Goal: Task Accomplishment & Management: Use online tool/utility

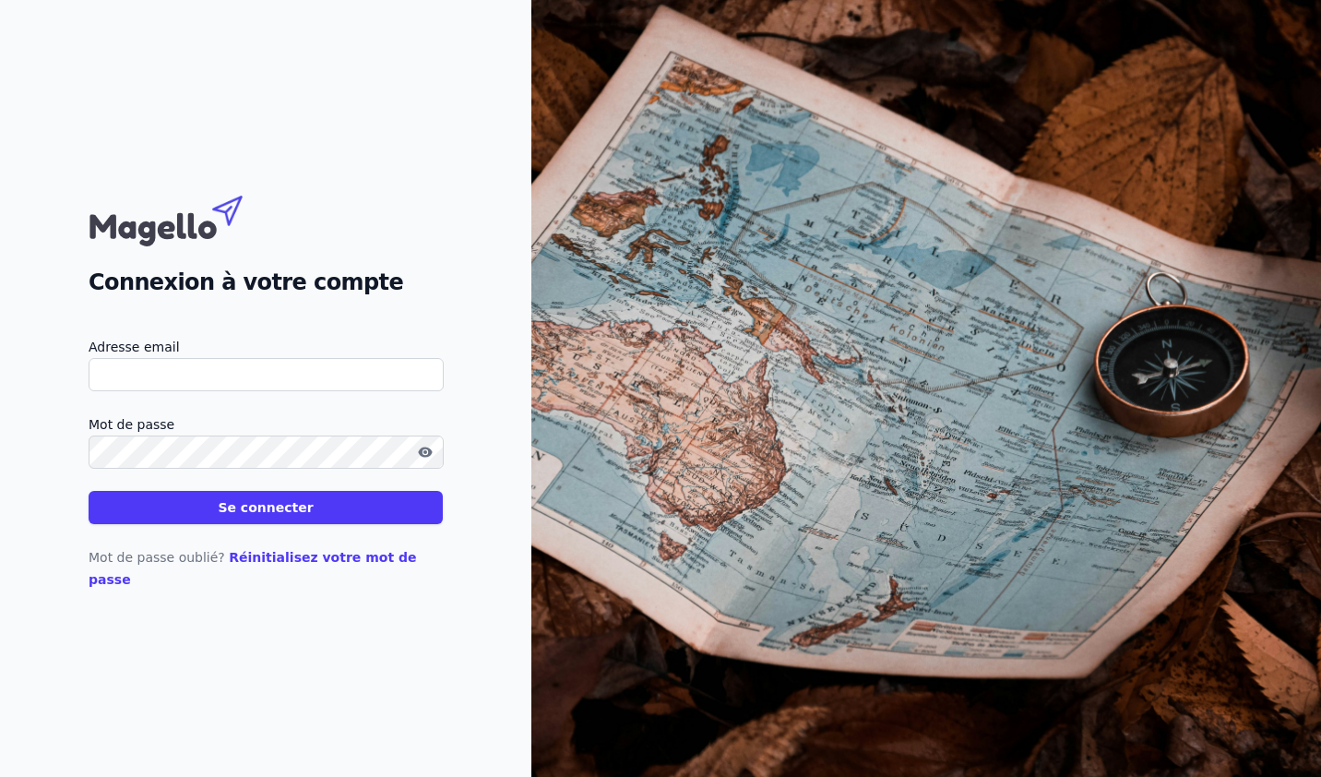
type input "[PERSON_NAME][EMAIL_ADDRESS][DOMAIN_NAME]"
click at [224, 574] on link "Réinitialisez votre mot de passe" at bounding box center [253, 568] width 328 height 37
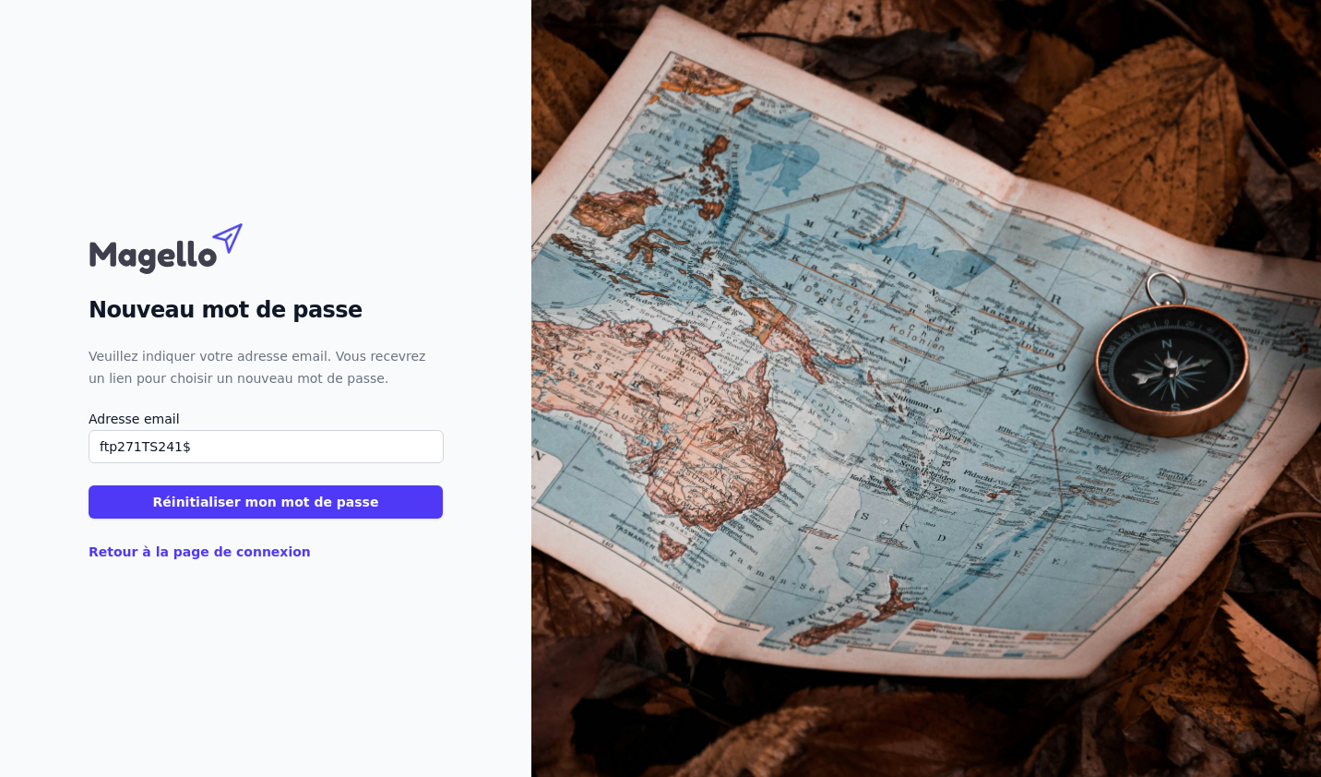
click at [89, 485] on button "Réinitialiser mon mot de passe" at bounding box center [266, 501] width 354 height 33
click at [208, 551] on div "Nouveau mot de passe Veuillez indiquer votre adresse email. Vous recevrez un li…" at bounding box center [266, 388] width 354 height 349
click at [252, 514] on button "Réinitialiser mon mot de passe" at bounding box center [266, 501] width 354 height 33
click at [189, 449] on input "ftp271TS241$" at bounding box center [266, 446] width 355 height 33
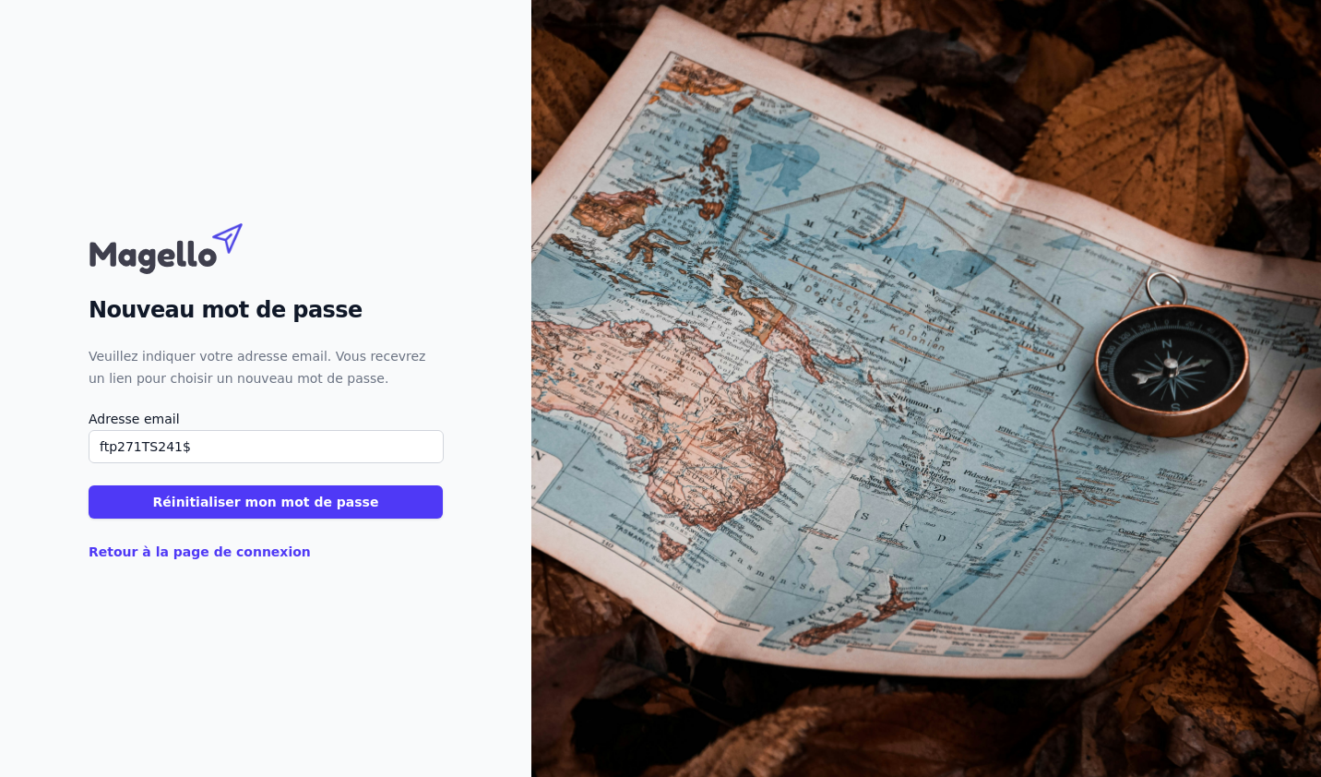
type input "$ftp271TS241"
click at [177, 451] on input "$ftp271TS241" at bounding box center [266, 446] width 355 height 33
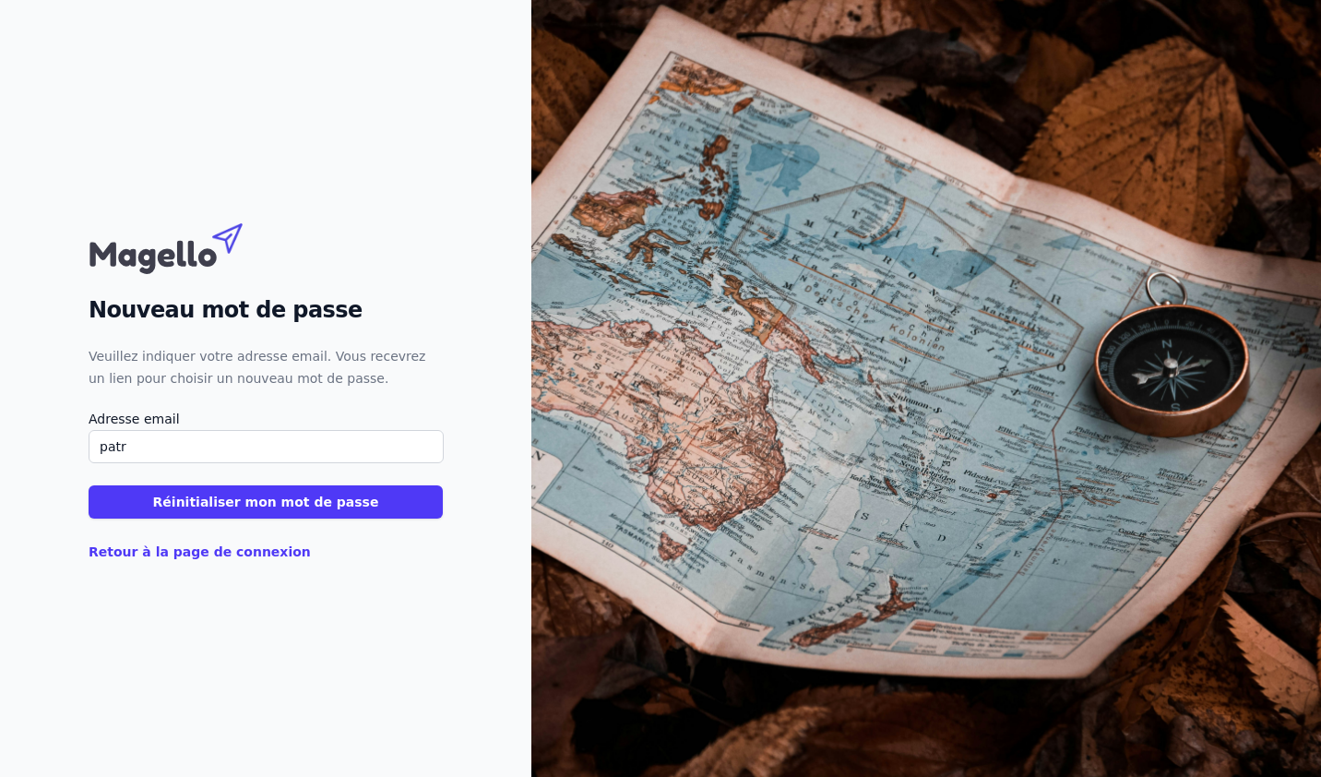
type input "[PERSON_NAME][EMAIL_ADDRESS][DOMAIN_NAME]"
click at [211, 547] on link "Retour à la page de connexion" at bounding box center [200, 551] width 222 height 15
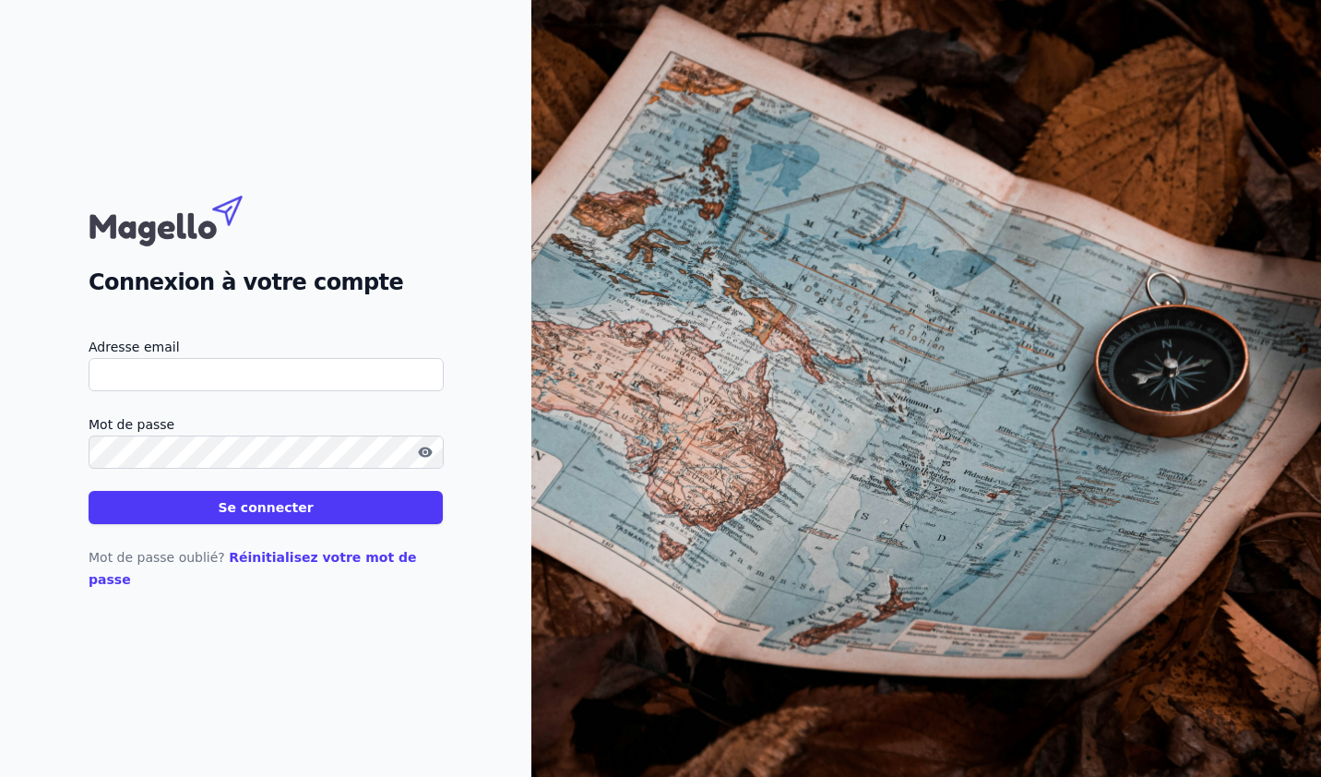
click at [123, 388] on input "Adresse email" at bounding box center [266, 374] width 355 height 33
type input "[PERSON_NAME][EMAIL_ADDRESS][DOMAIN_NAME]"
click at [89, 491] on button "Se connecter" at bounding box center [266, 507] width 354 height 33
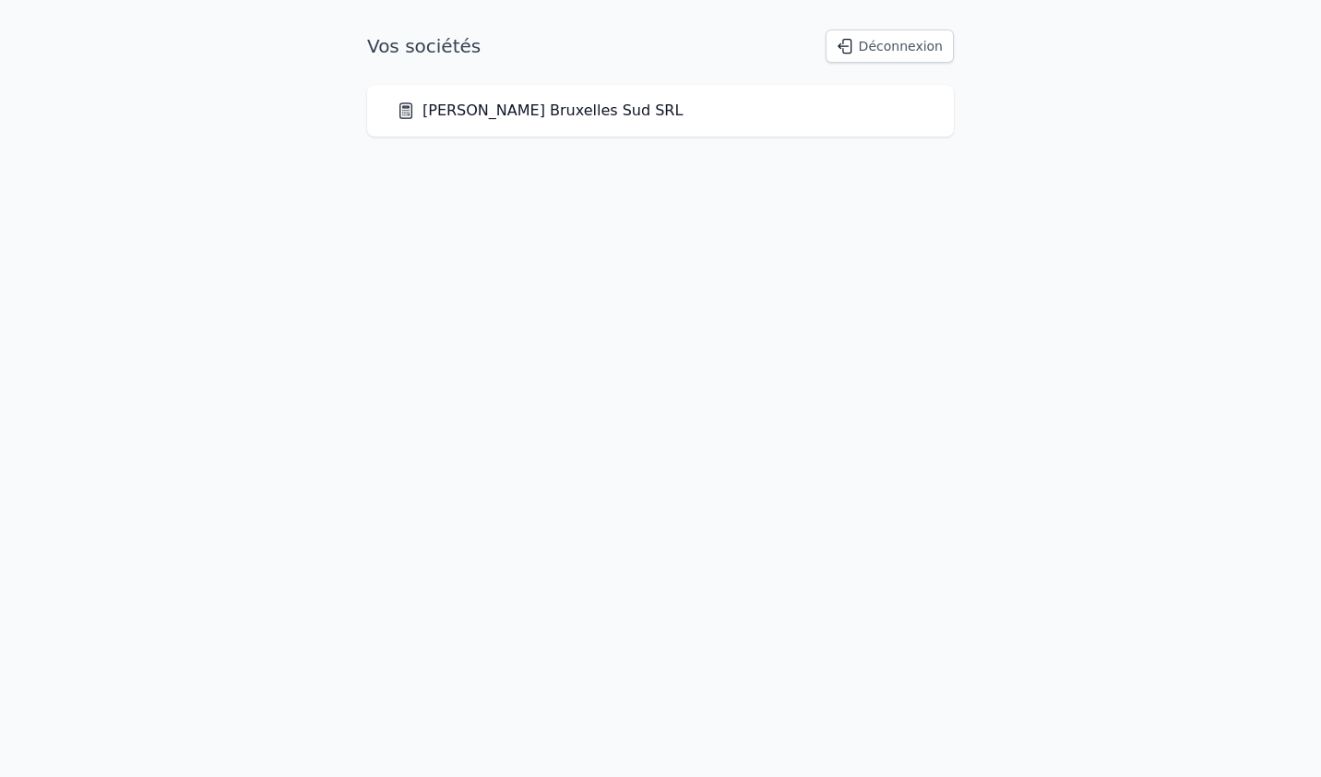
click at [528, 116] on link "[PERSON_NAME] Bruxelles Sud SRL" at bounding box center [540, 111] width 286 height 22
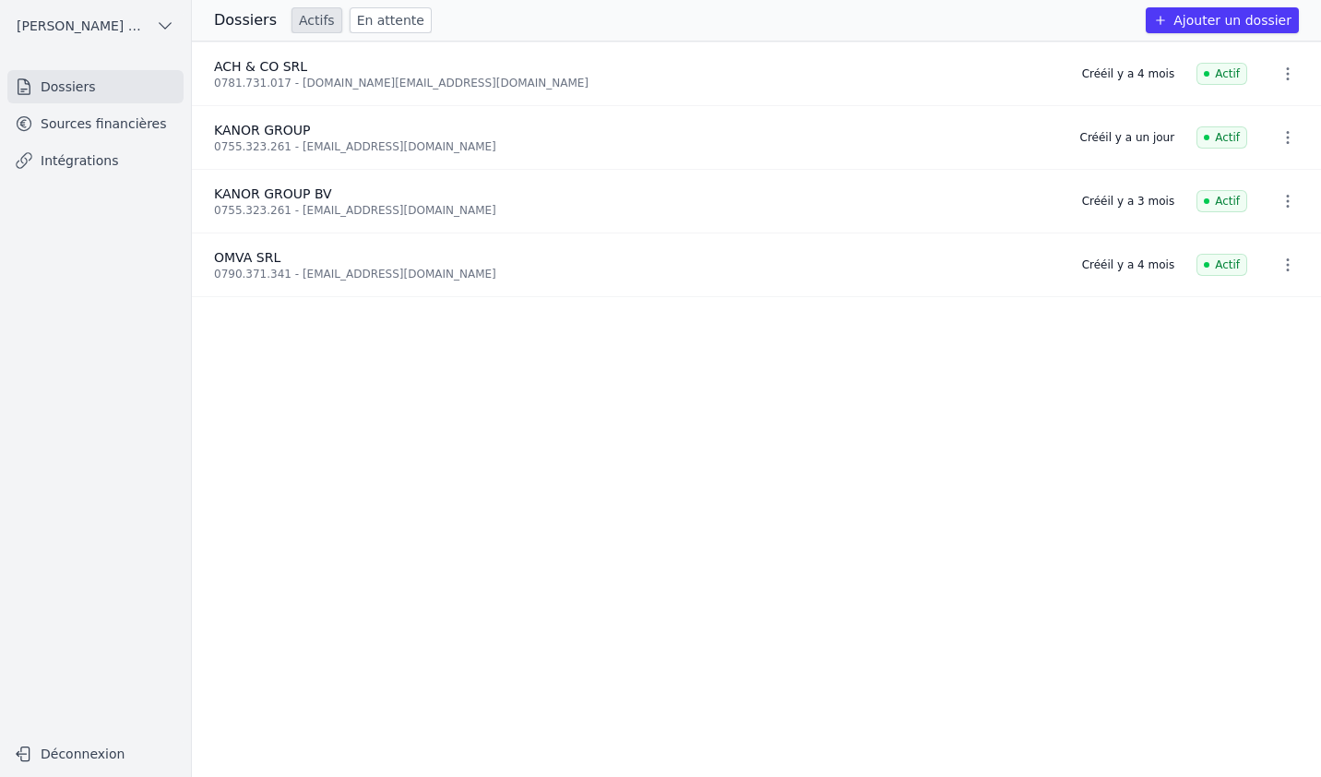
click at [244, 263] on span "OMVA SRL" at bounding box center [247, 257] width 66 height 15
click at [1286, 265] on icon "button" at bounding box center [1287, 264] width 18 height 18
click at [230, 256] on div at bounding box center [660, 388] width 1321 height 777
click at [97, 127] on link "Sources financières" at bounding box center [95, 123] width 176 height 33
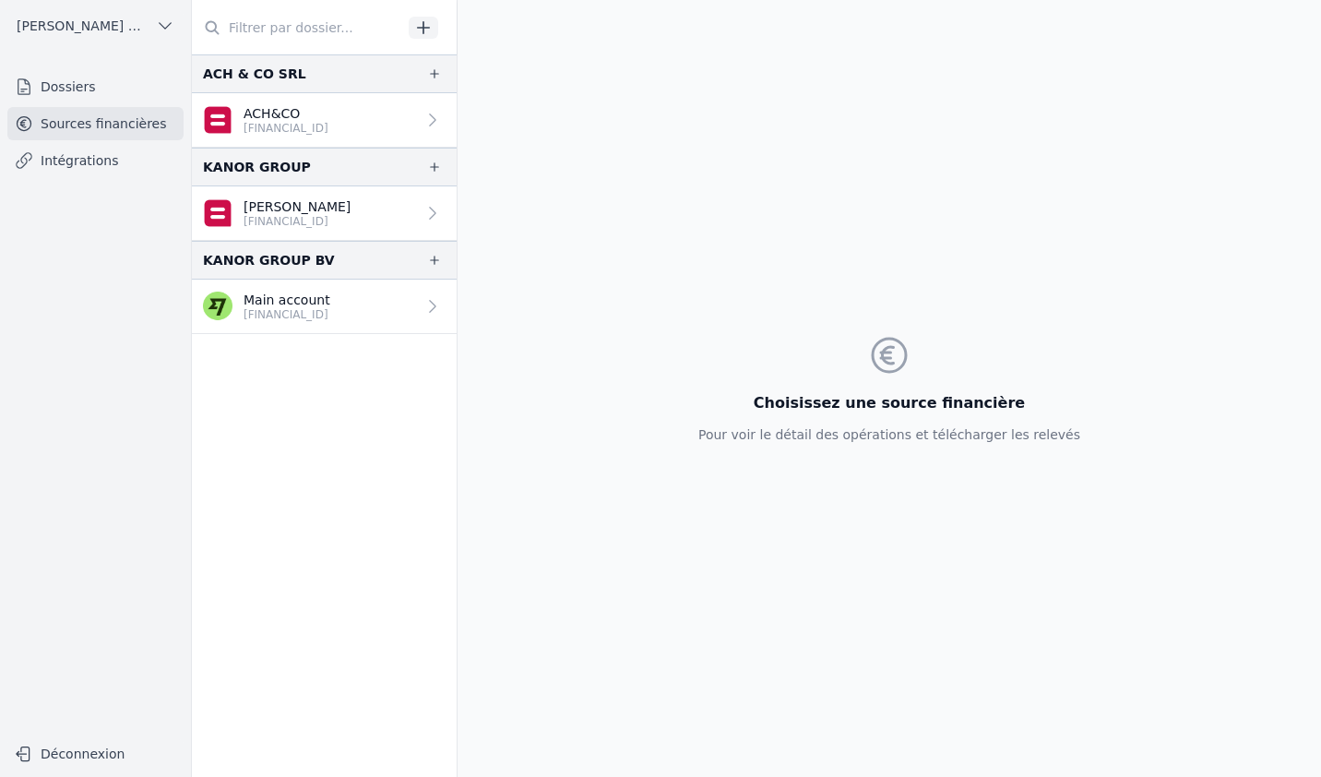
click at [137, 125] on link "Sources financières" at bounding box center [95, 123] width 176 height 33
click at [86, 89] on link "Dossiers" at bounding box center [95, 86] width 176 height 33
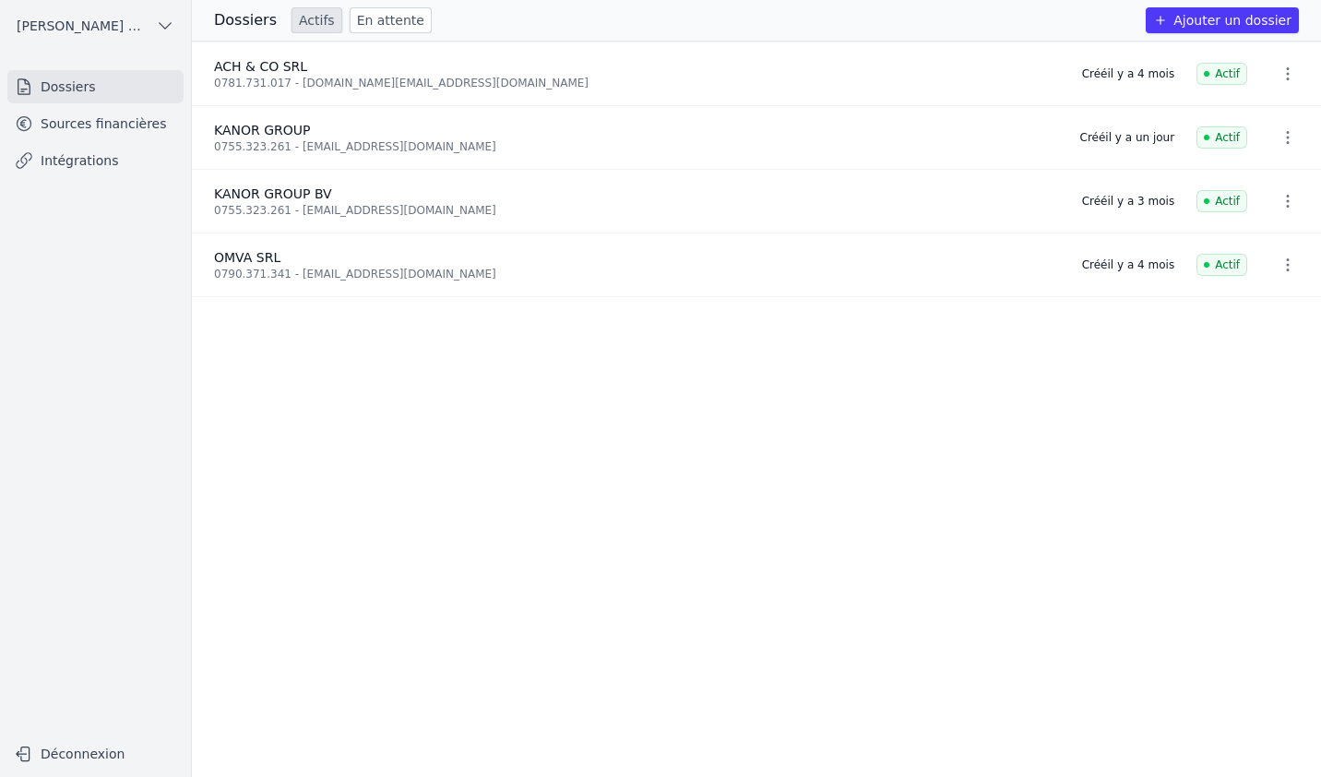
click at [1281, 268] on icon "button" at bounding box center [1287, 264] width 18 height 18
click at [1215, 267] on div at bounding box center [660, 388] width 1321 height 777
click at [255, 259] on span "OMVA SRL" at bounding box center [247, 257] width 66 height 15
click at [378, 19] on link "En attente" at bounding box center [391, 20] width 82 height 26
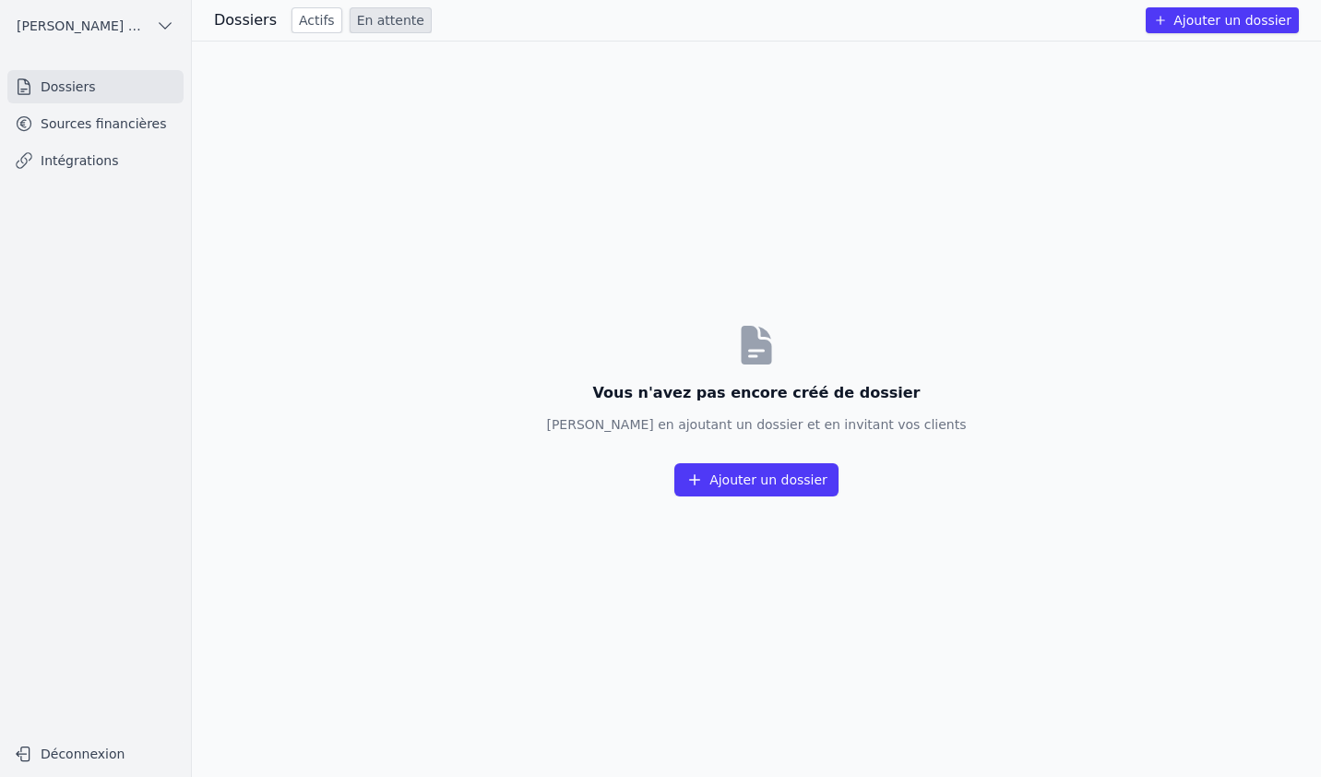
click at [330, 17] on link "Actifs" at bounding box center [316, 20] width 51 height 26
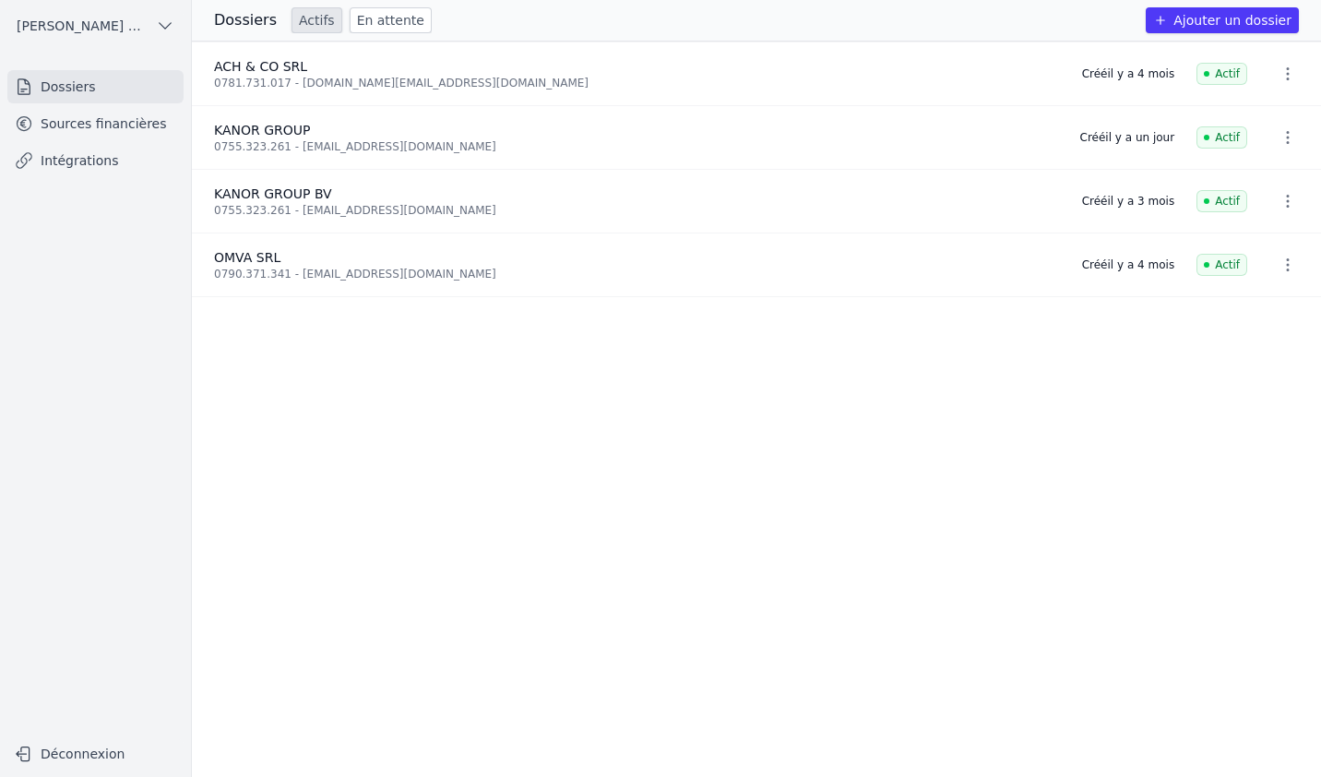
click at [315, 17] on link "Actifs" at bounding box center [316, 20] width 51 height 26
click at [109, 125] on link "Sources financières" at bounding box center [95, 123] width 176 height 33
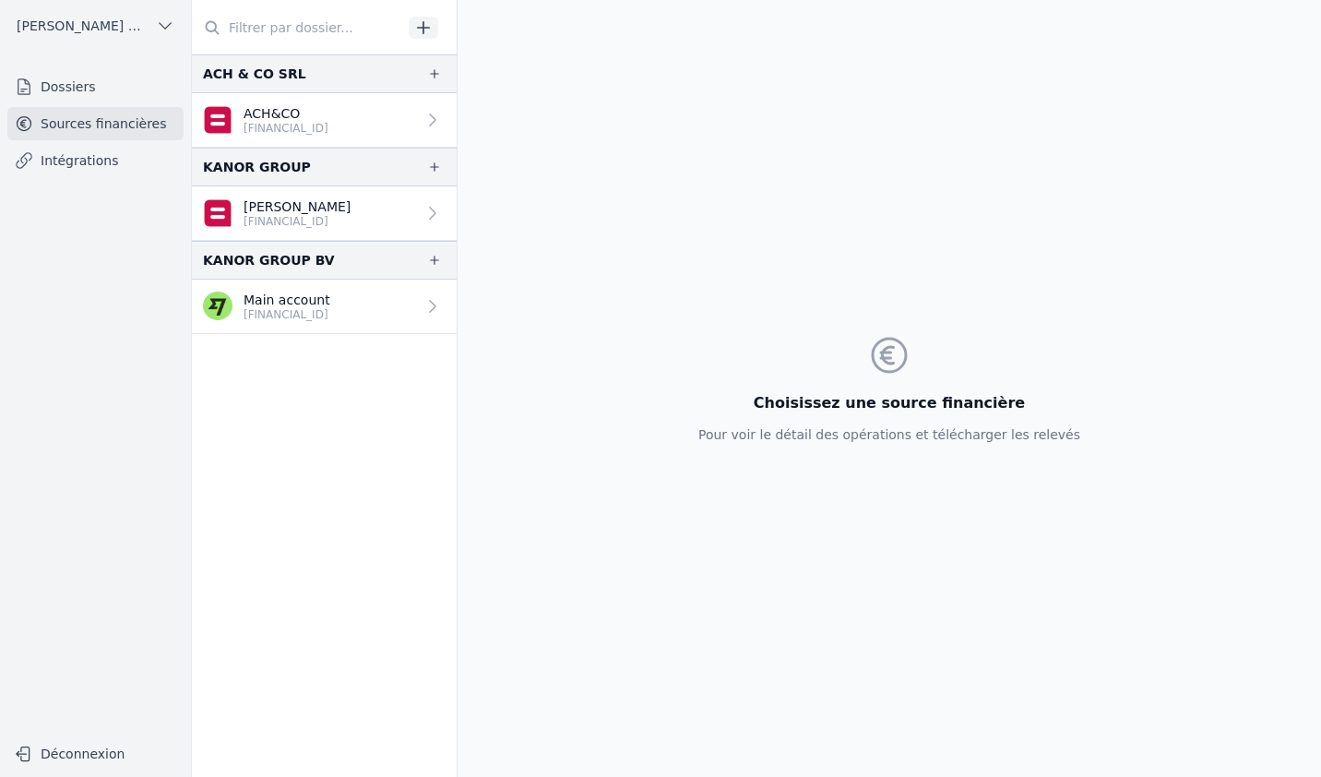
click at [421, 27] on icon "button" at bounding box center [424, 27] width 12 height 12
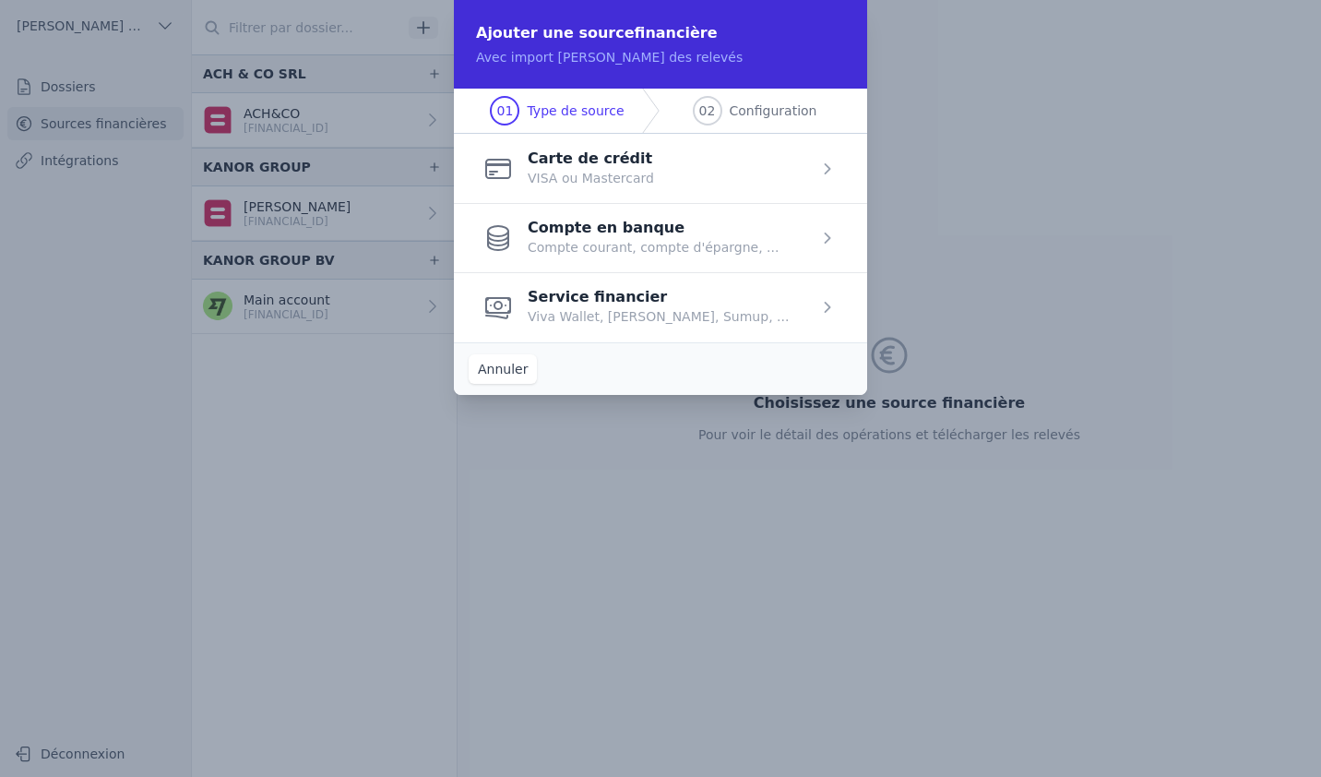
click at [697, 250] on span "button" at bounding box center [660, 237] width 413 height 69
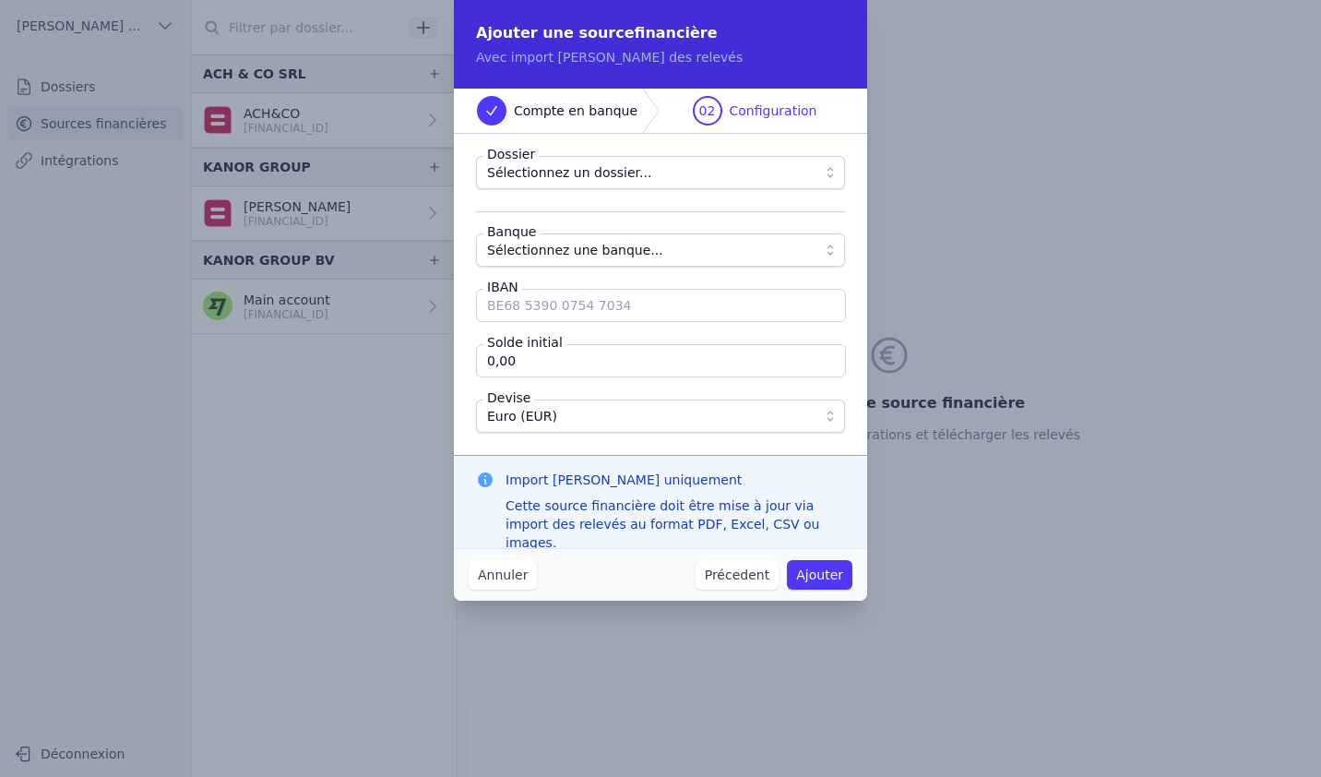
click at [646, 169] on span "Sélectionnez un dossier..." at bounding box center [647, 172] width 321 height 22
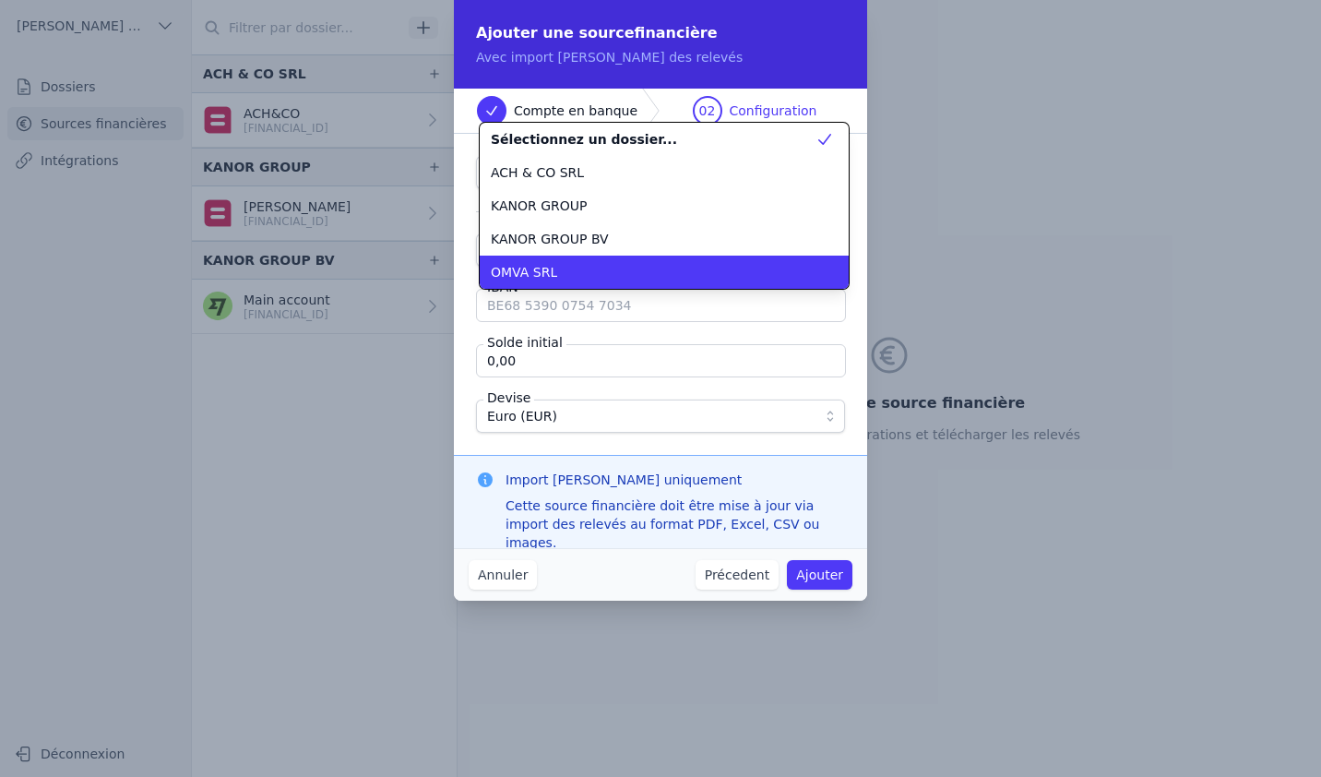
click at [525, 280] on span "OMVA SRL" at bounding box center [524, 272] width 66 height 18
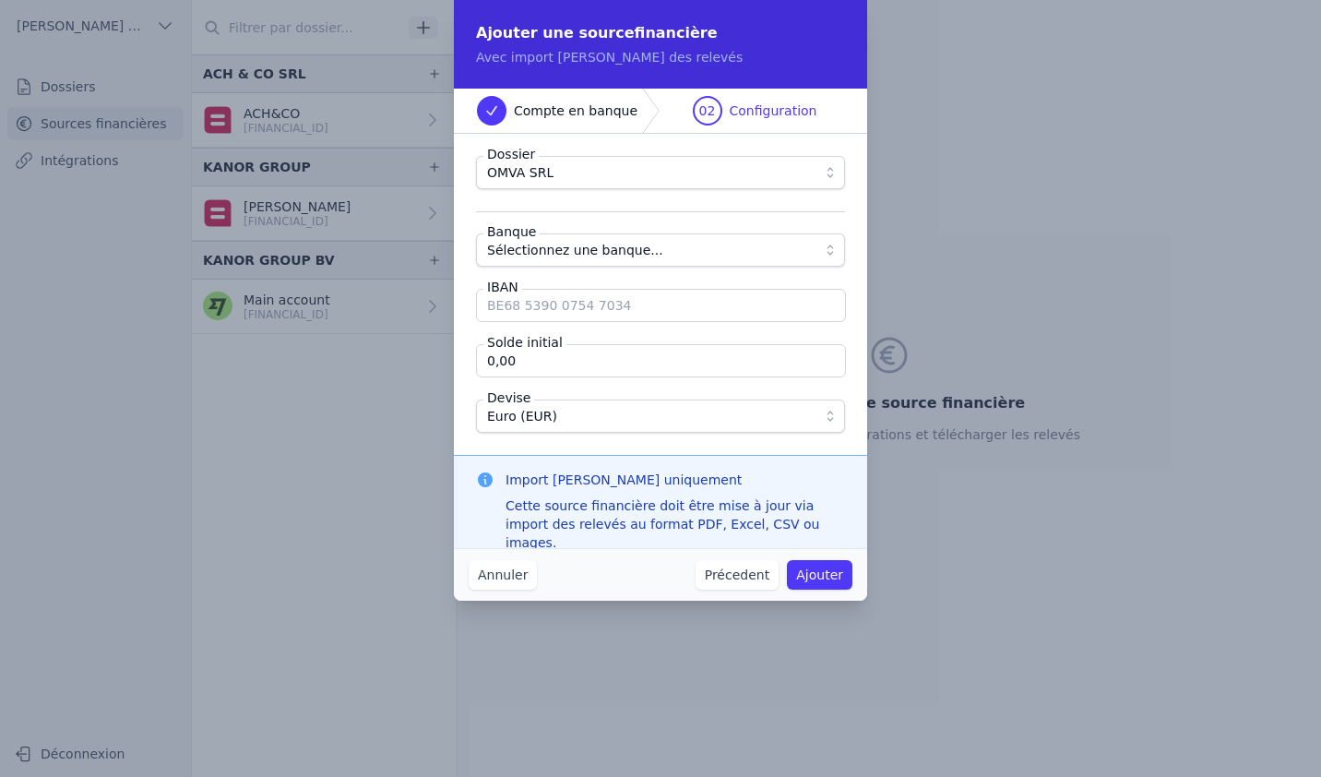
click at [547, 249] on span "Sélectionnez une banque..." at bounding box center [575, 250] width 176 height 22
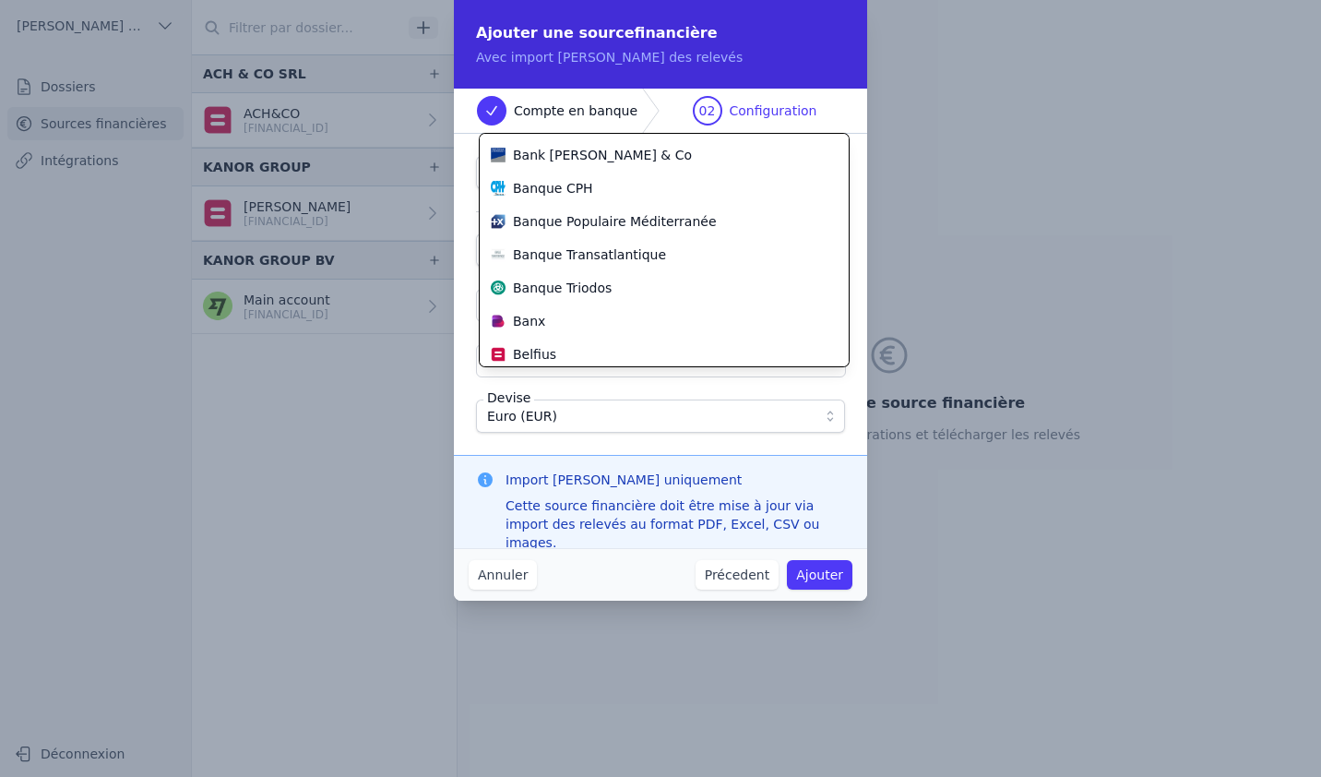
scroll to position [220, 0]
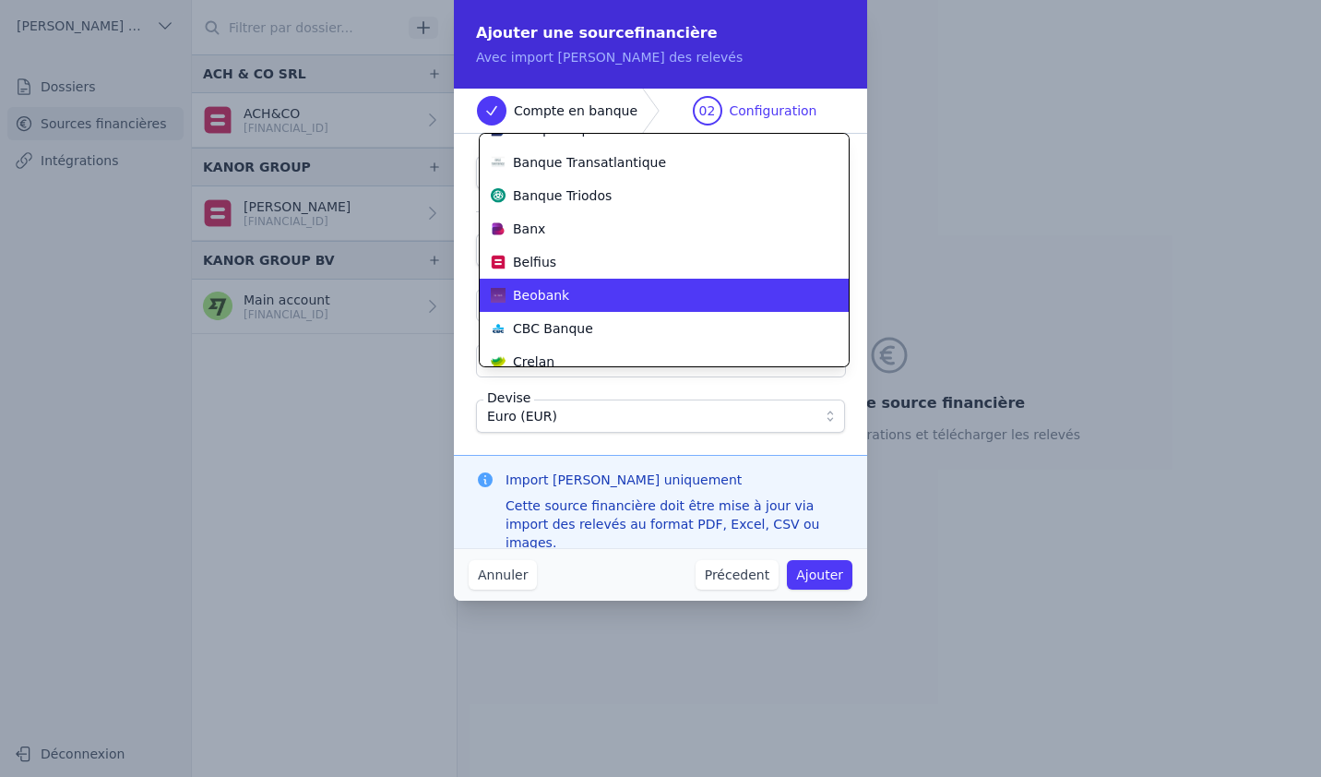
click at [562, 297] on span "Beobank" at bounding box center [541, 295] width 56 height 18
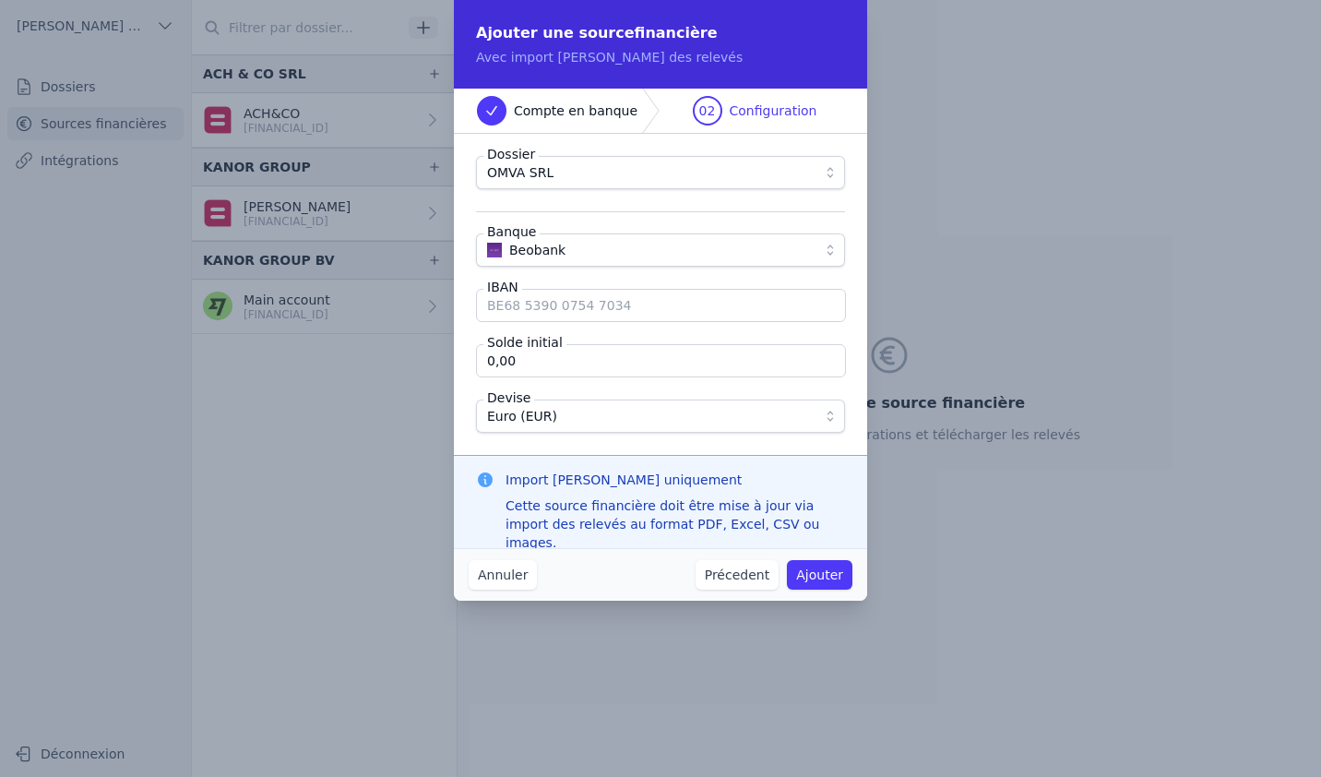
click at [560, 305] on input "IBAN" at bounding box center [661, 305] width 370 height 33
type input "[FINANCIAL_ID]"
click at [804, 561] on button "Ajouter" at bounding box center [819, 575] width 65 height 30
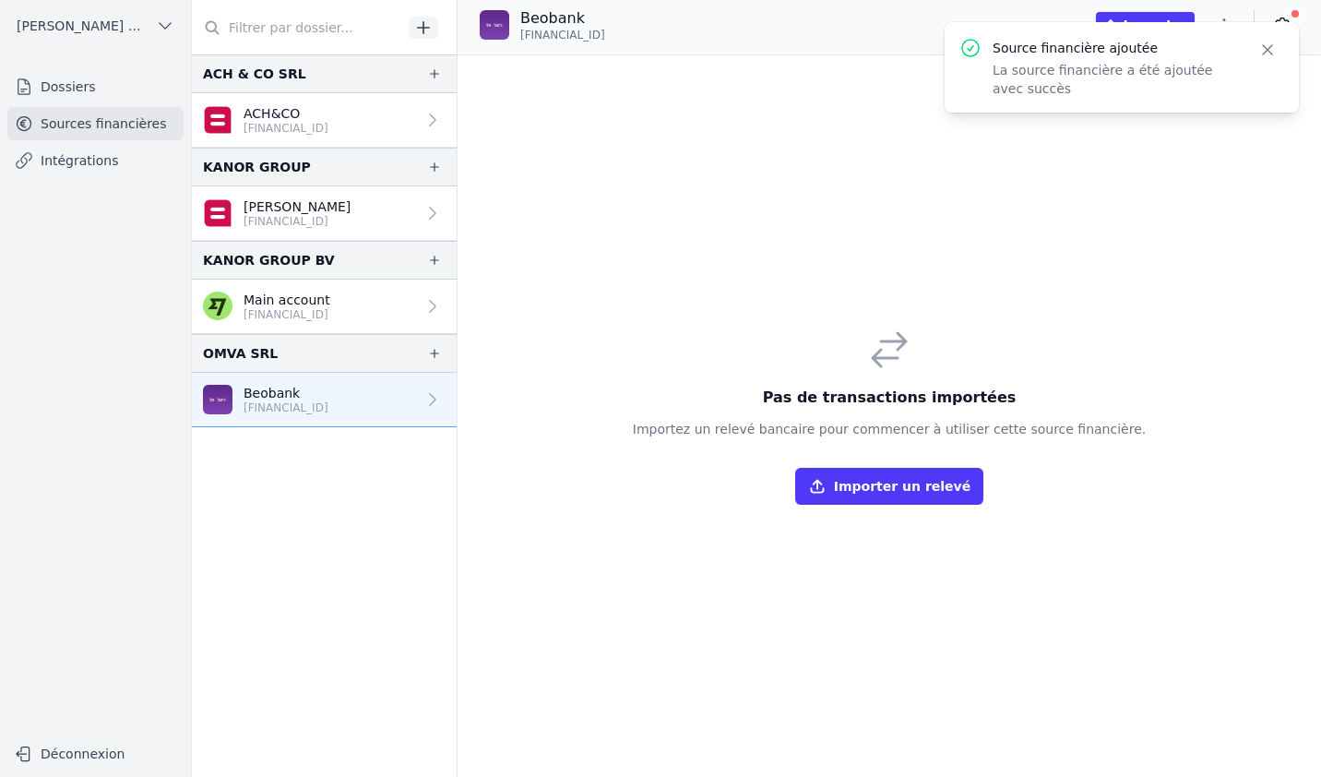
click at [274, 407] on p "[FINANCIAL_ID]" at bounding box center [285, 407] width 85 height 15
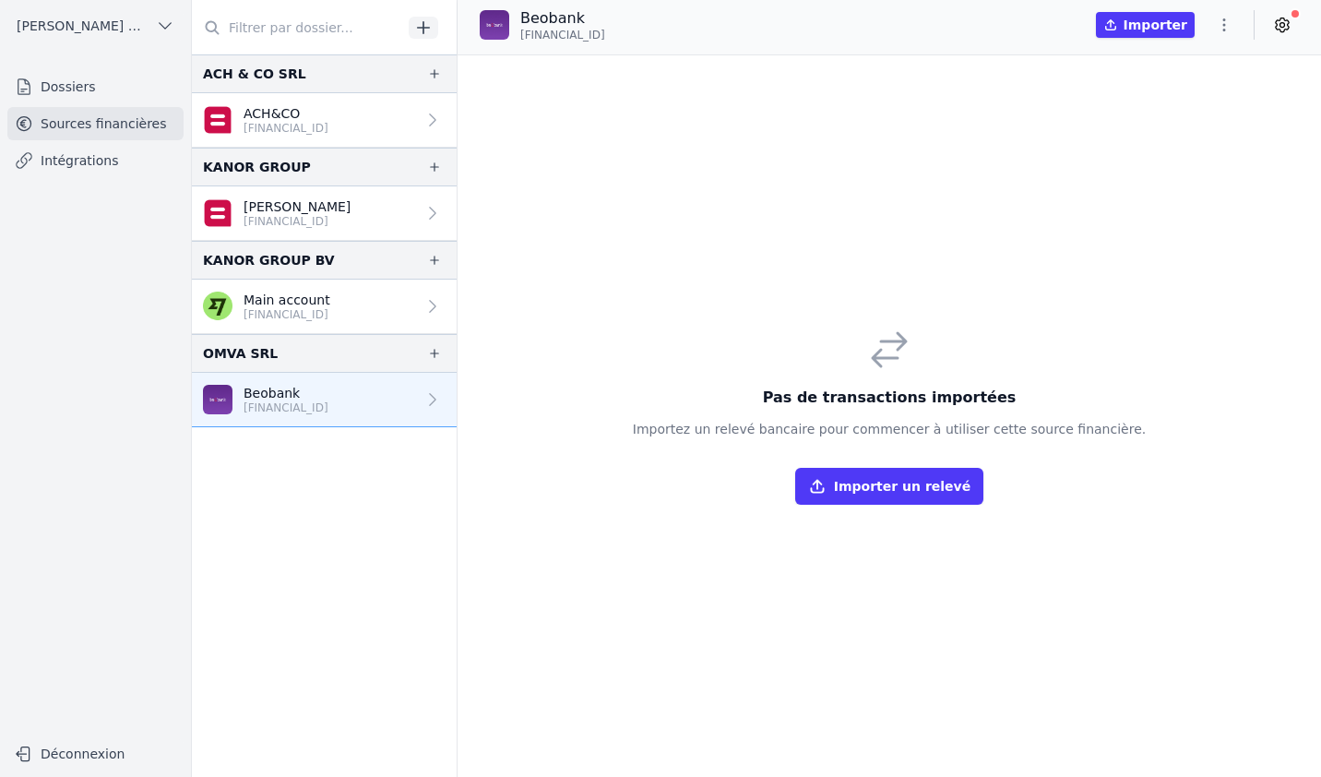
click at [1228, 26] on icon "button" at bounding box center [1224, 25] width 18 height 18
click at [1281, 29] on div at bounding box center [660, 388] width 1321 height 777
click at [1281, 29] on icon at bounding box center [1282, 25] width 18 height 18
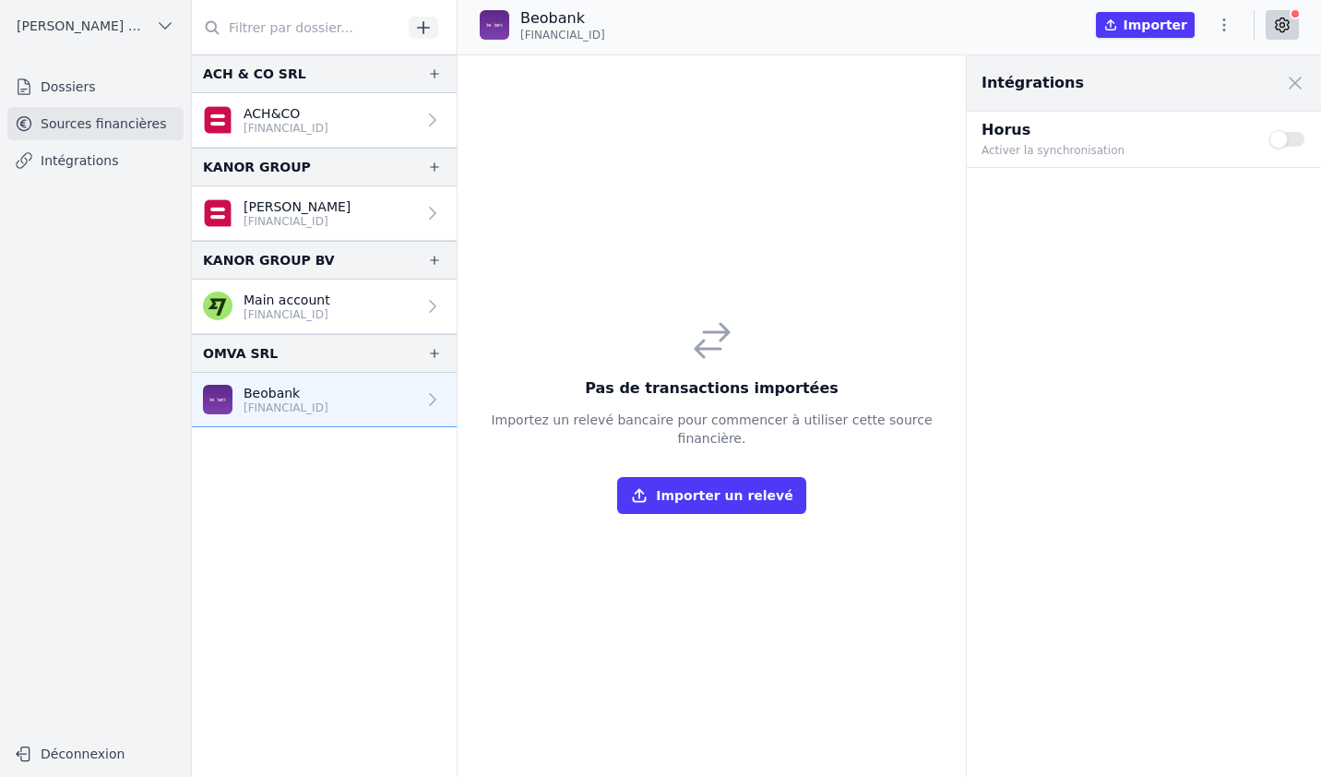
click at [1282, 144] on button "Use setting" at bounding box center [1287, 139] width 37 height 18
click at [1287, 136] on button "Use setting" at bounding box center [1287, 139] width 37 height 18
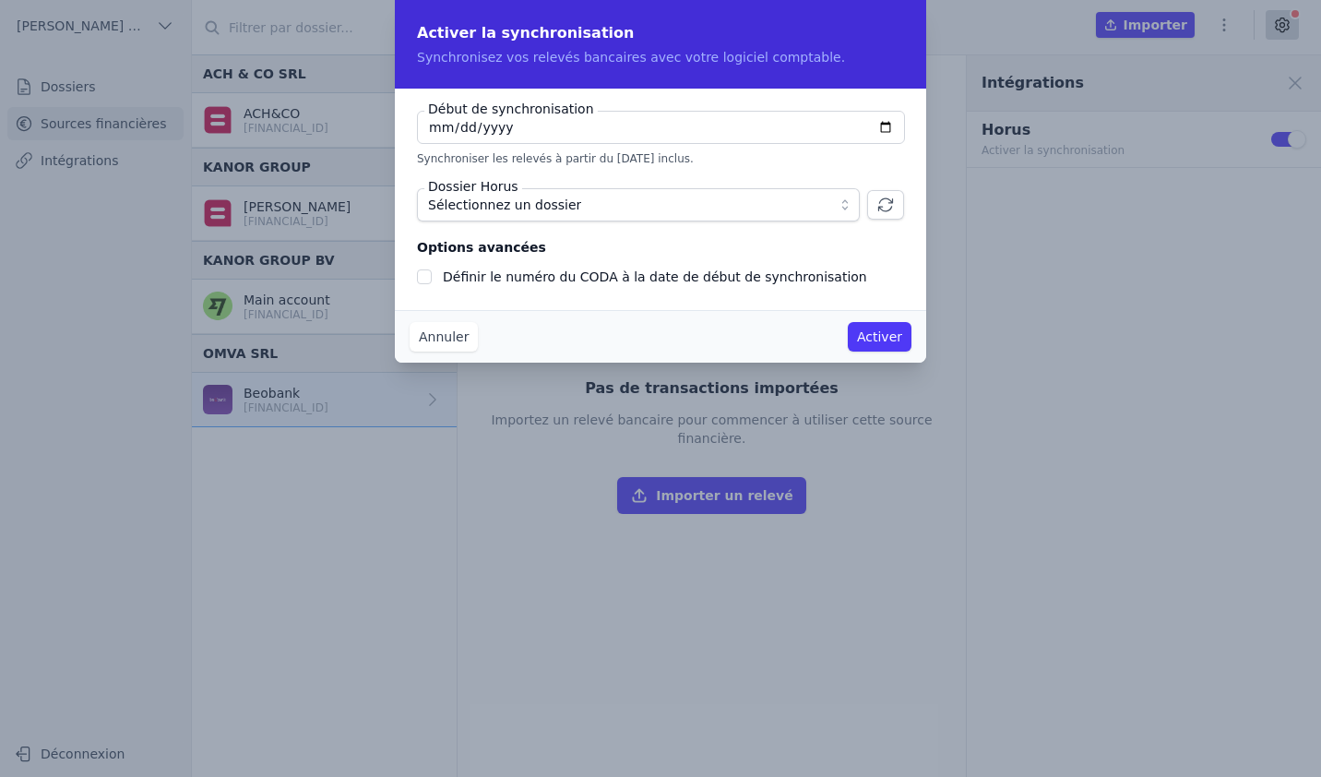
checkbox input "false"
type input "[DATE]"
click at [822, 201] on span "Sélectionnez un dossier" at bounding box center [625, 205] width 395 height 22
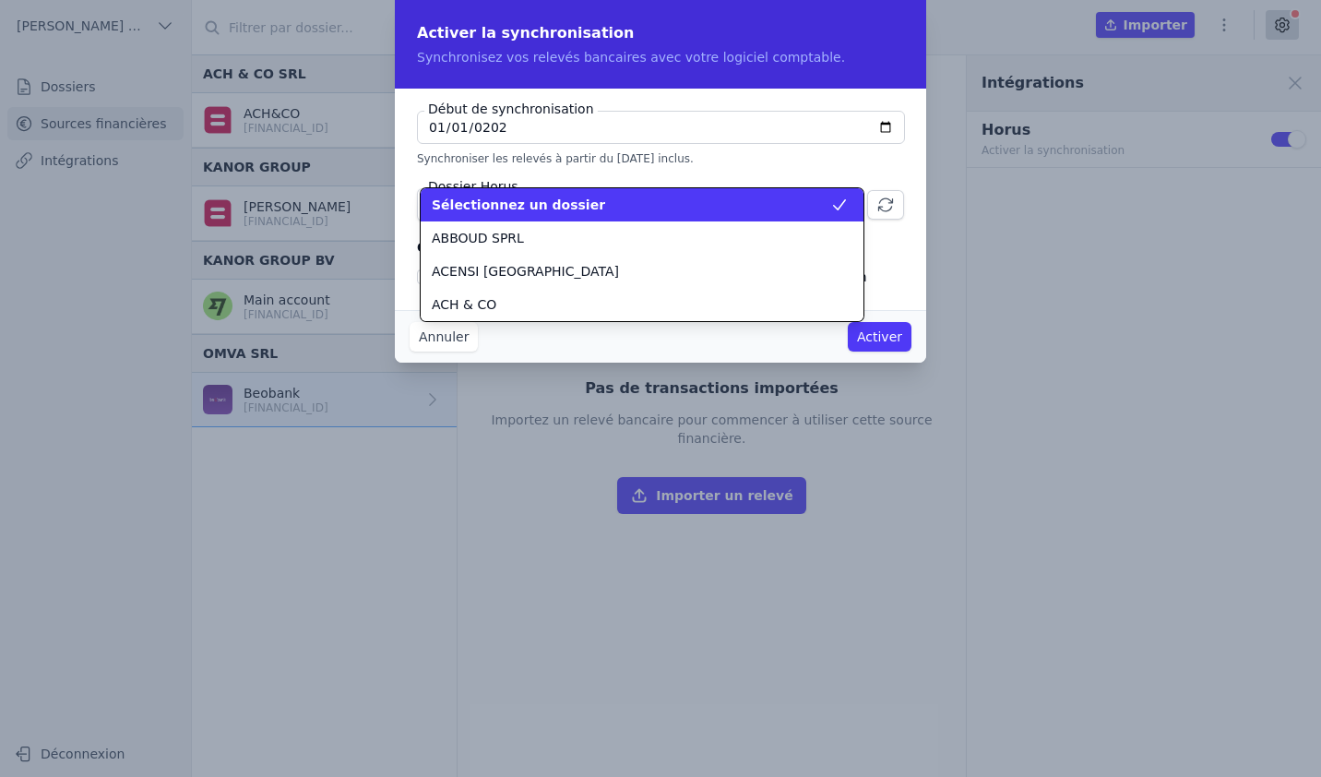
scroll to position [7304, 0]
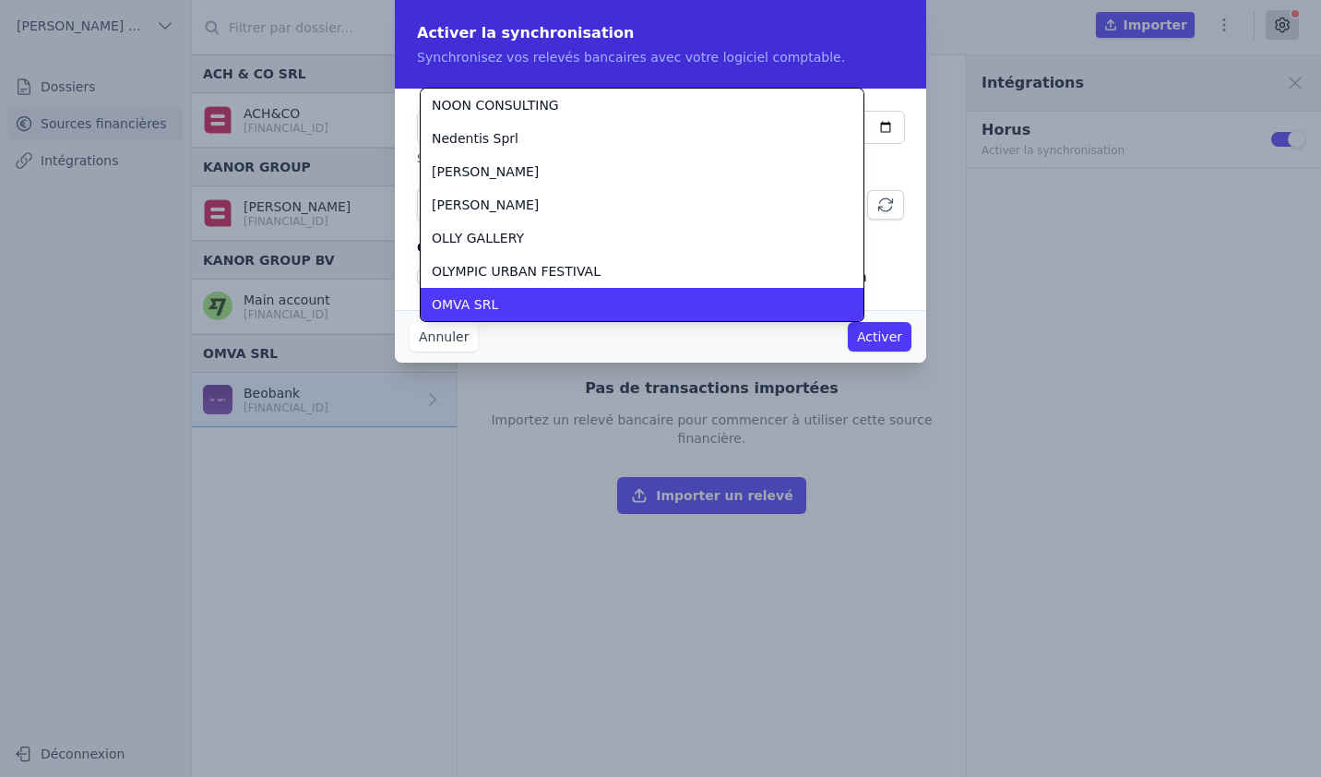
click at [496, 309] on div "OMVA SRL" at bounding box center [631, 304] width 398 height 18
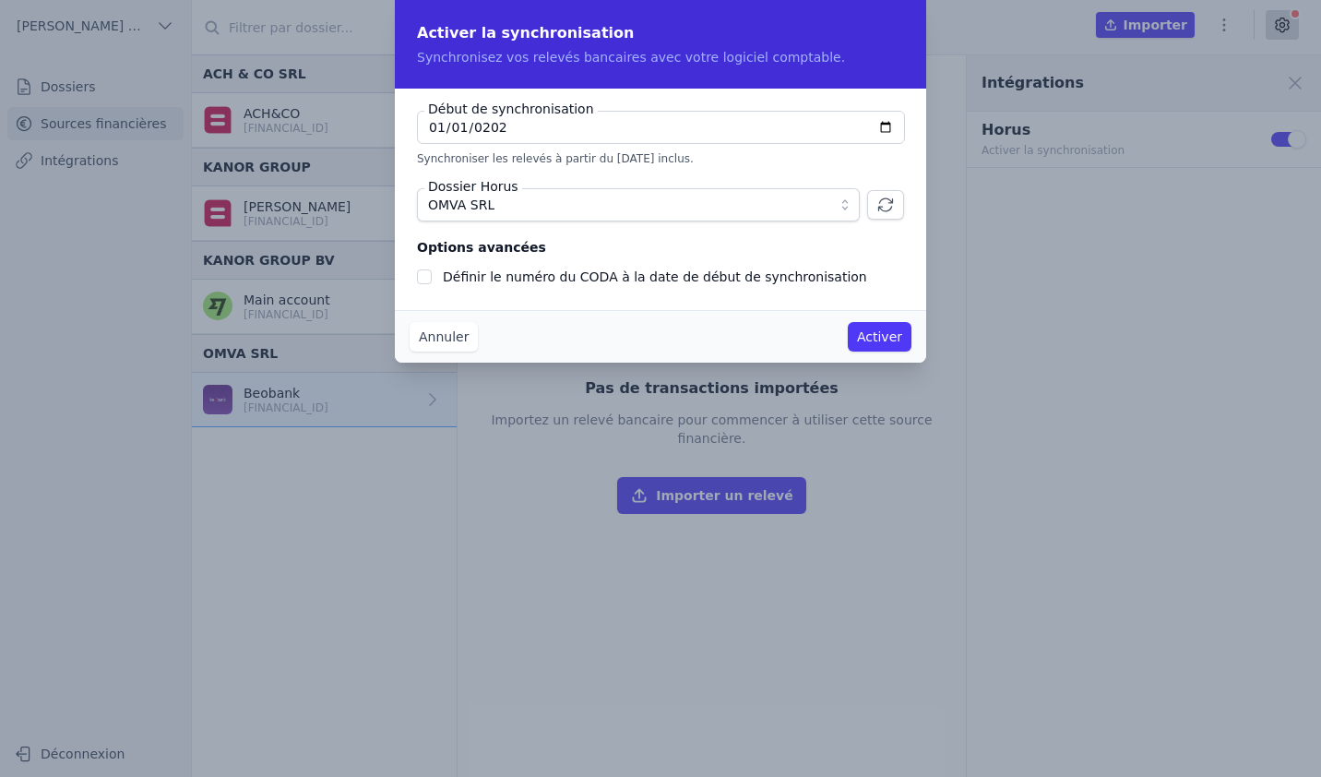
click at [876, 334] on button "Activer" at bounding box center [880, 337] width 64 height 30
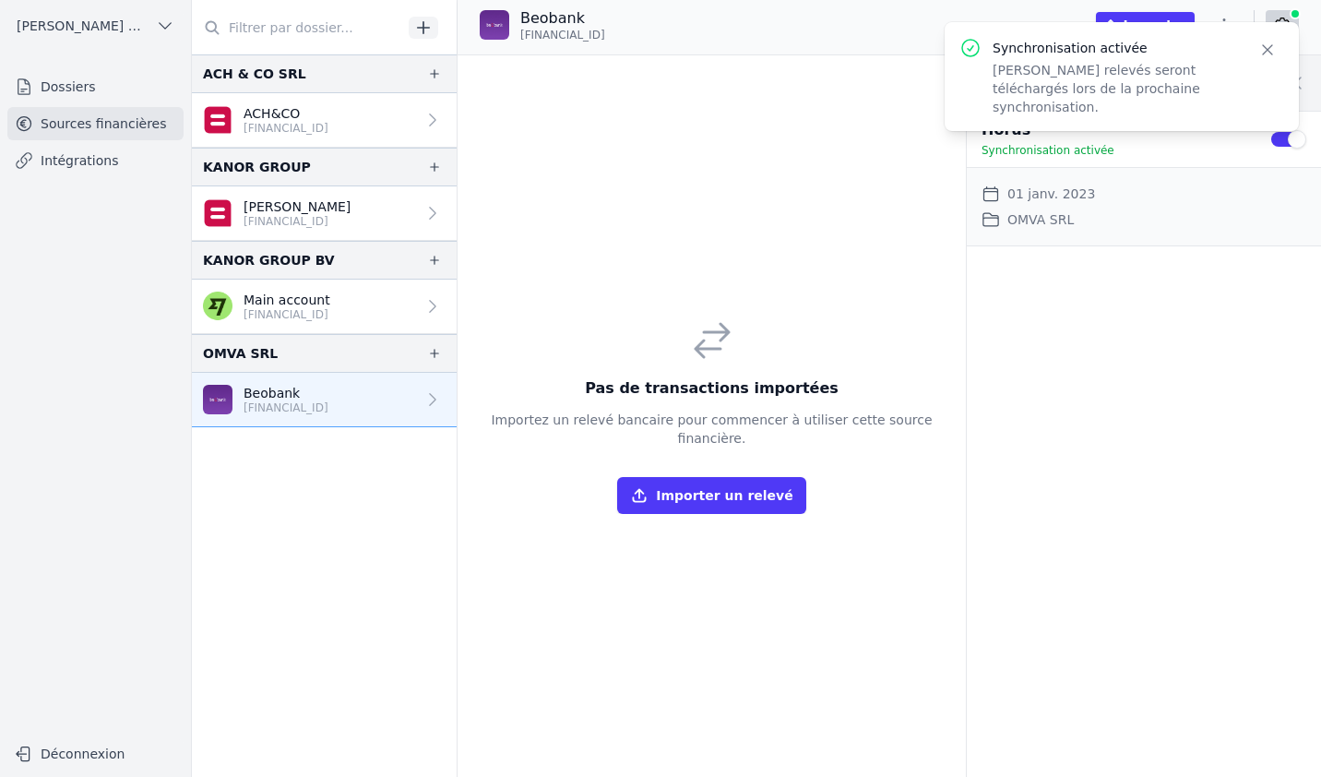
click at [267, 397] on p "Beobank" at bounding box center [285, 393] width 85 height 18
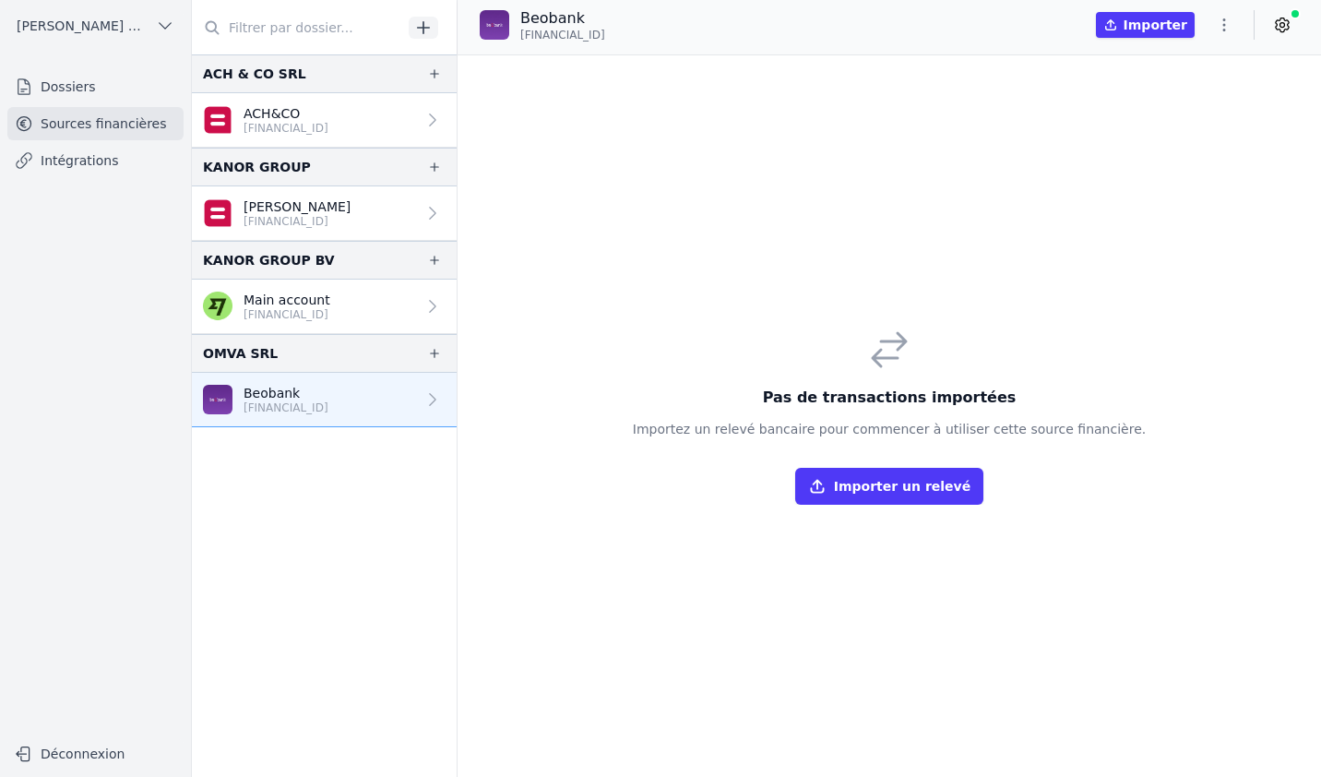
click at [874, 492] on button "Importer un relevé" at bounding box center [889, 486] width 188 height 37
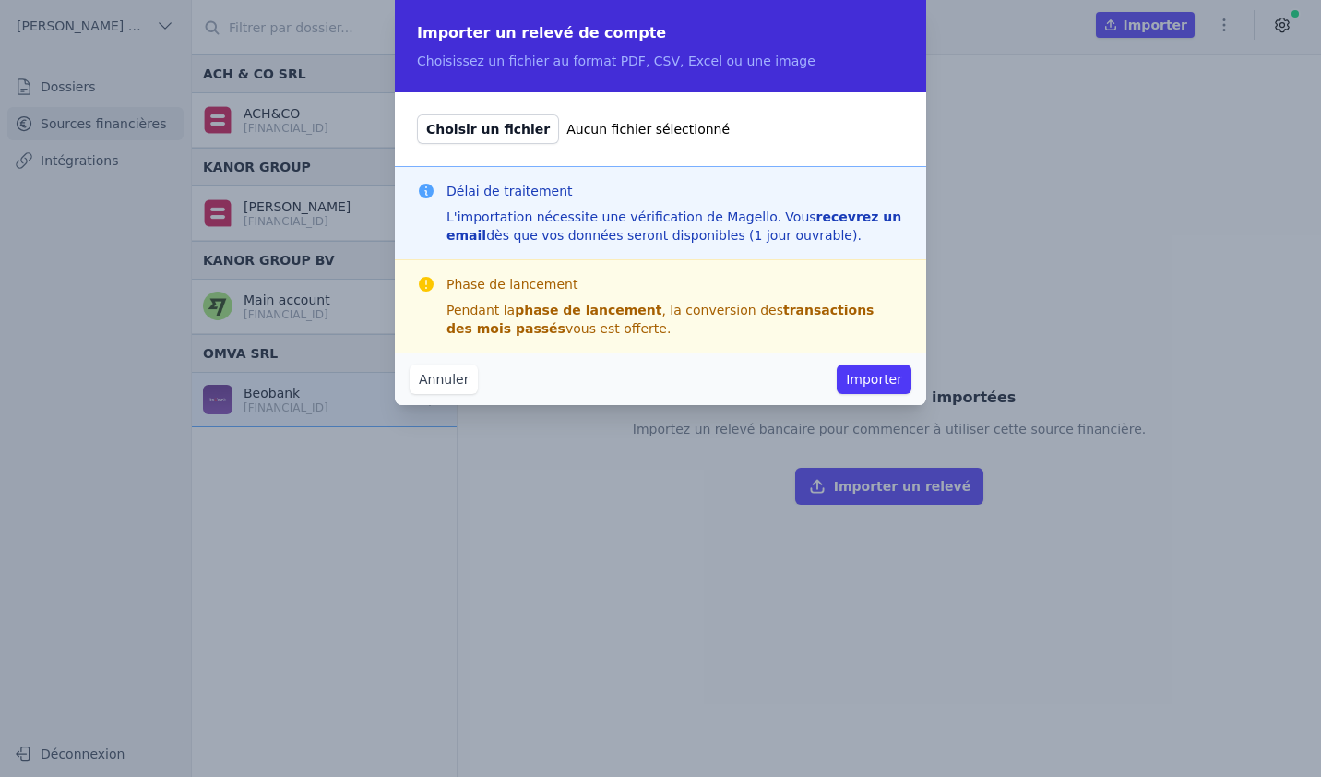
click at [504, 122] on span "Choisir un fichier" at bounding box center [488, 129] width 142 height 30
click at [417, 114] on input "Choisir un fichier Aucun fichier sélectionné" at bounding box center [416, 113] width 1 height 1
type input "C:\fakepath\Extrait de comptes [FINANCIAL_ID] COMPTE BUSINESS PACKAGE OMVA au […"
click at [897, 377] on button "Importer" at bounding box center [873, 379] width 75 height 30
